Goal: Information Seeking & Learning: Find contact information

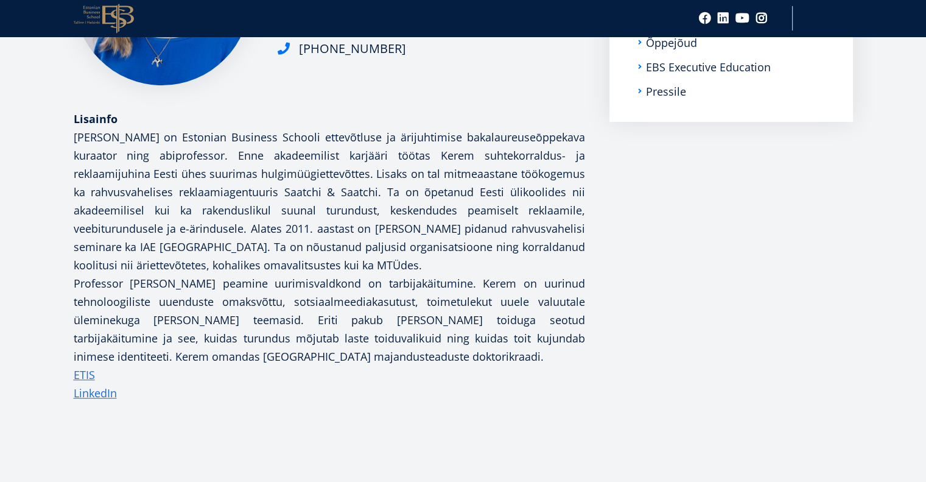
scroll to position [365, 0]
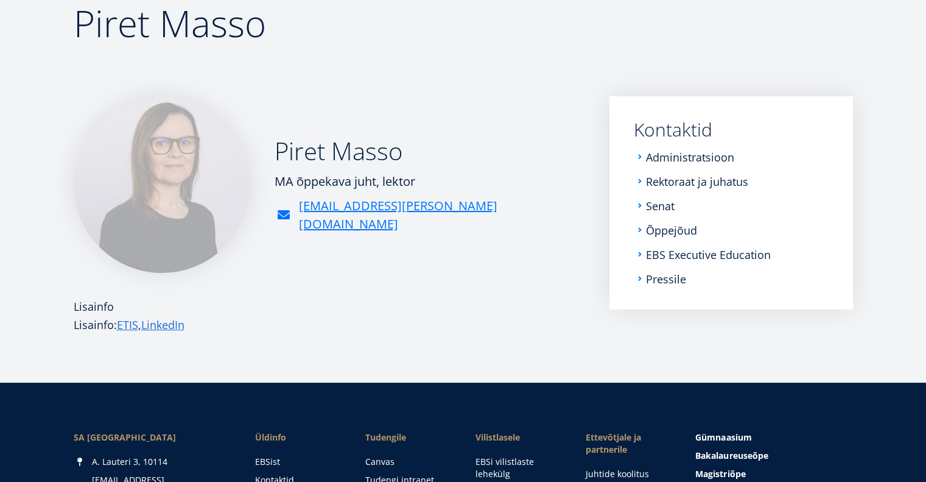
scroll to position [122, 0]
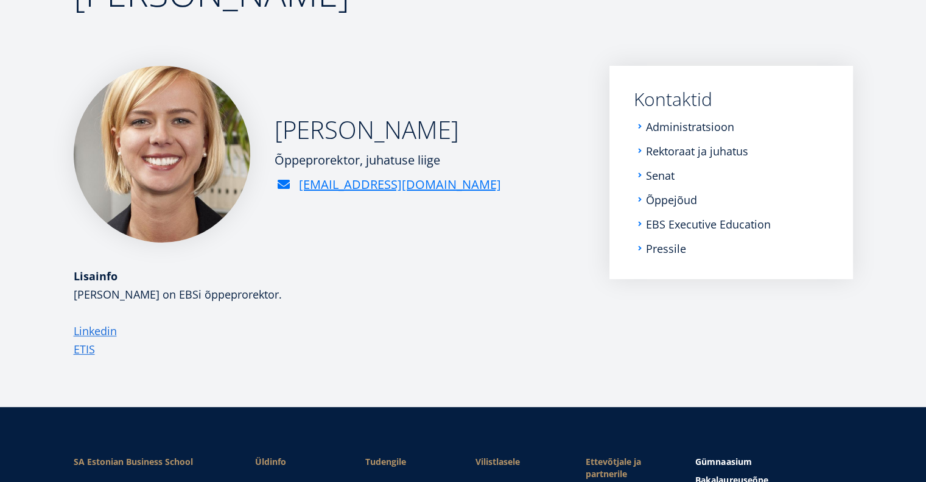
scroll to position [122, 0]
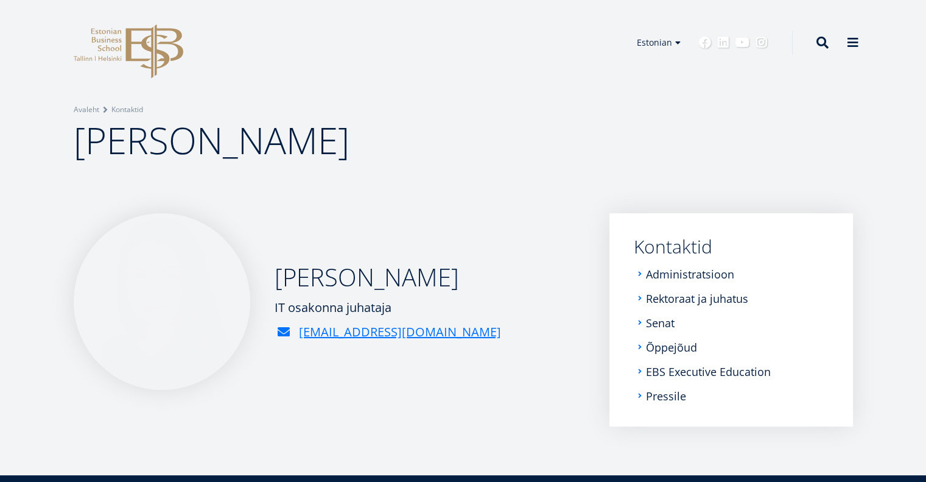
scroll to position [61, 0]
